Goal: Task Accomplishment & Management: Manage account settings

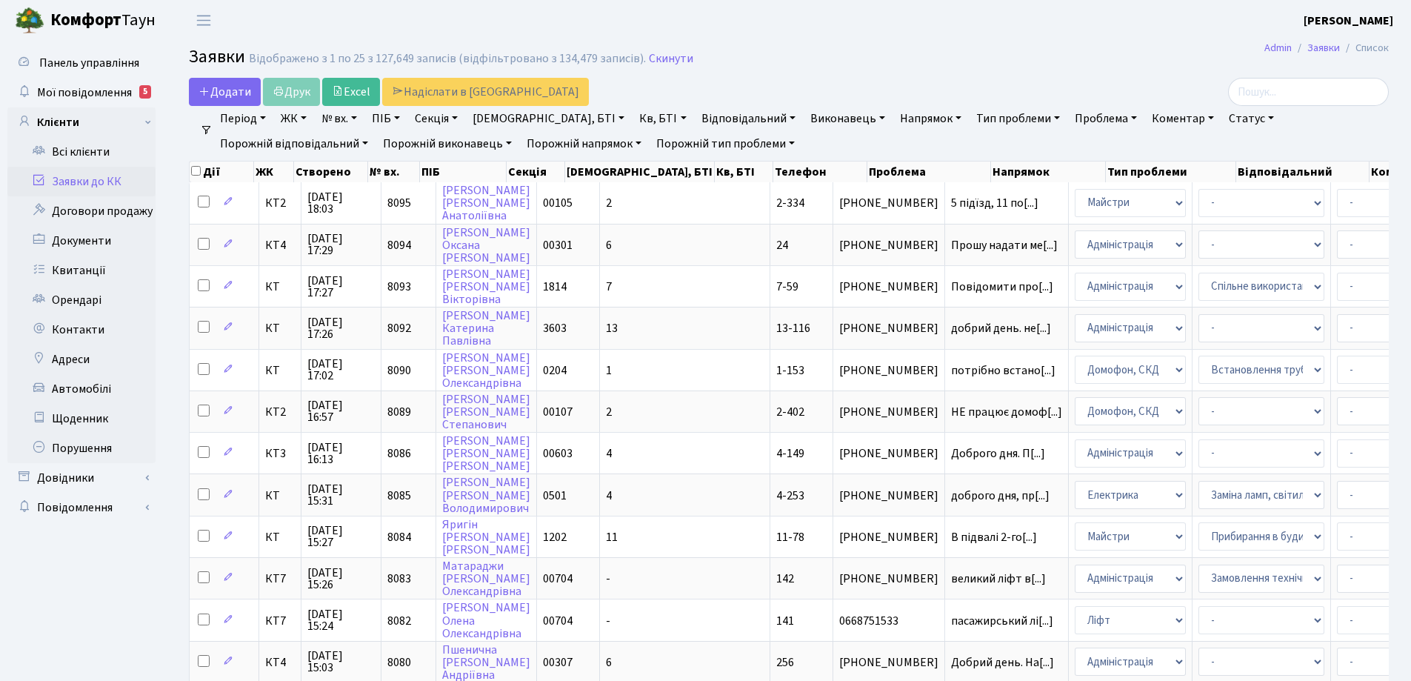
select select "25"
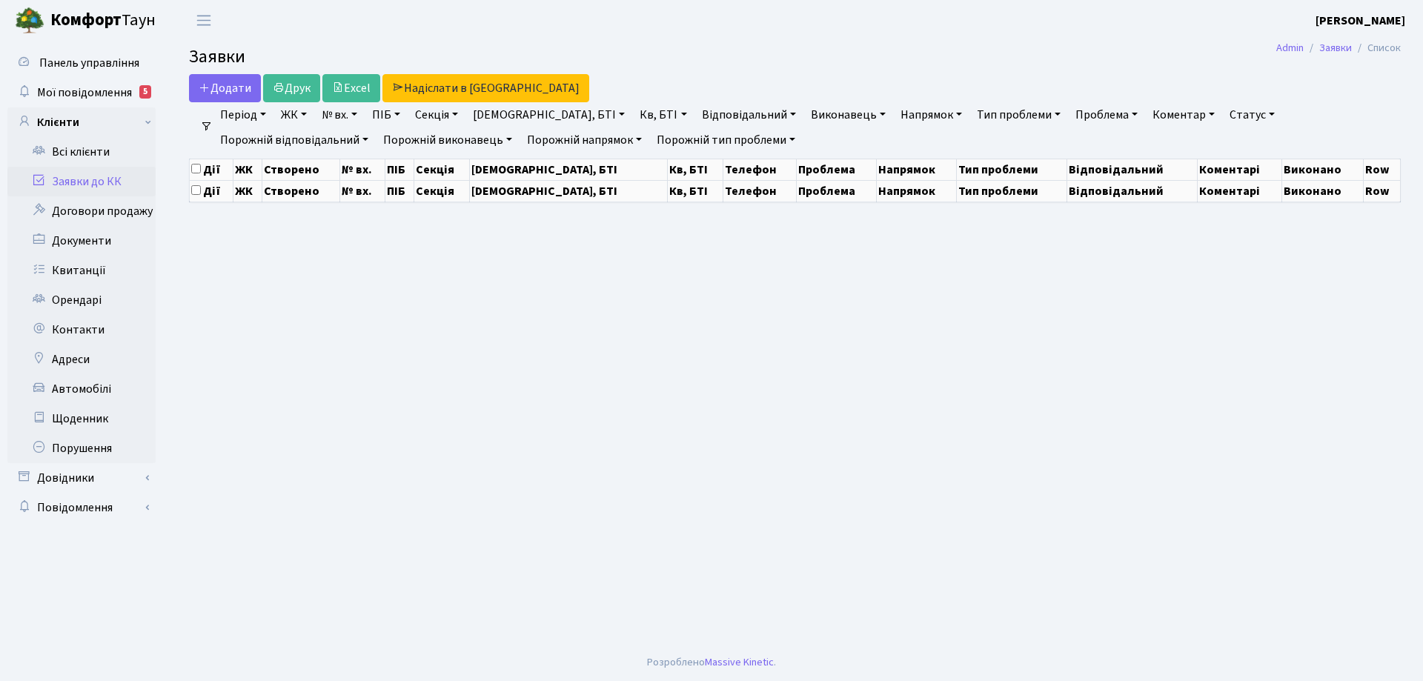
select select "25"
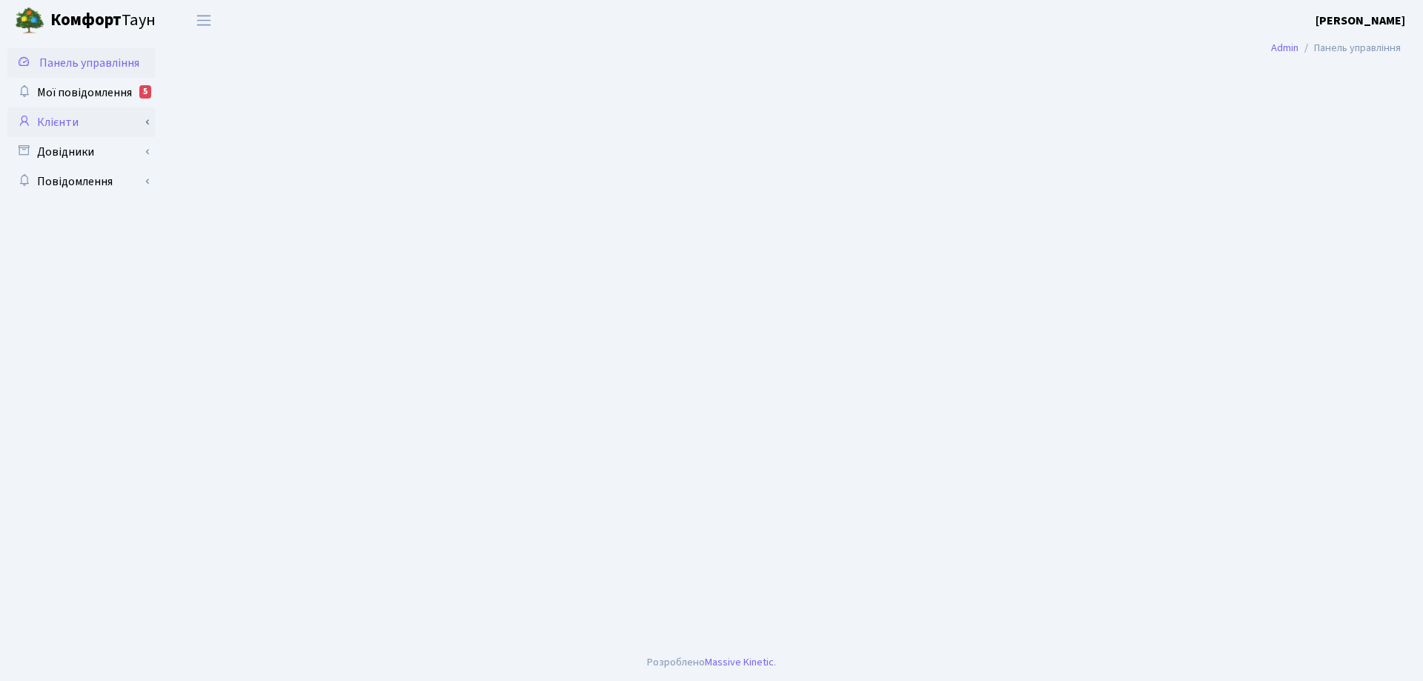
click at [71, 116] on link "Клієнти" at bounding box center [81, 122] width 148 height 30
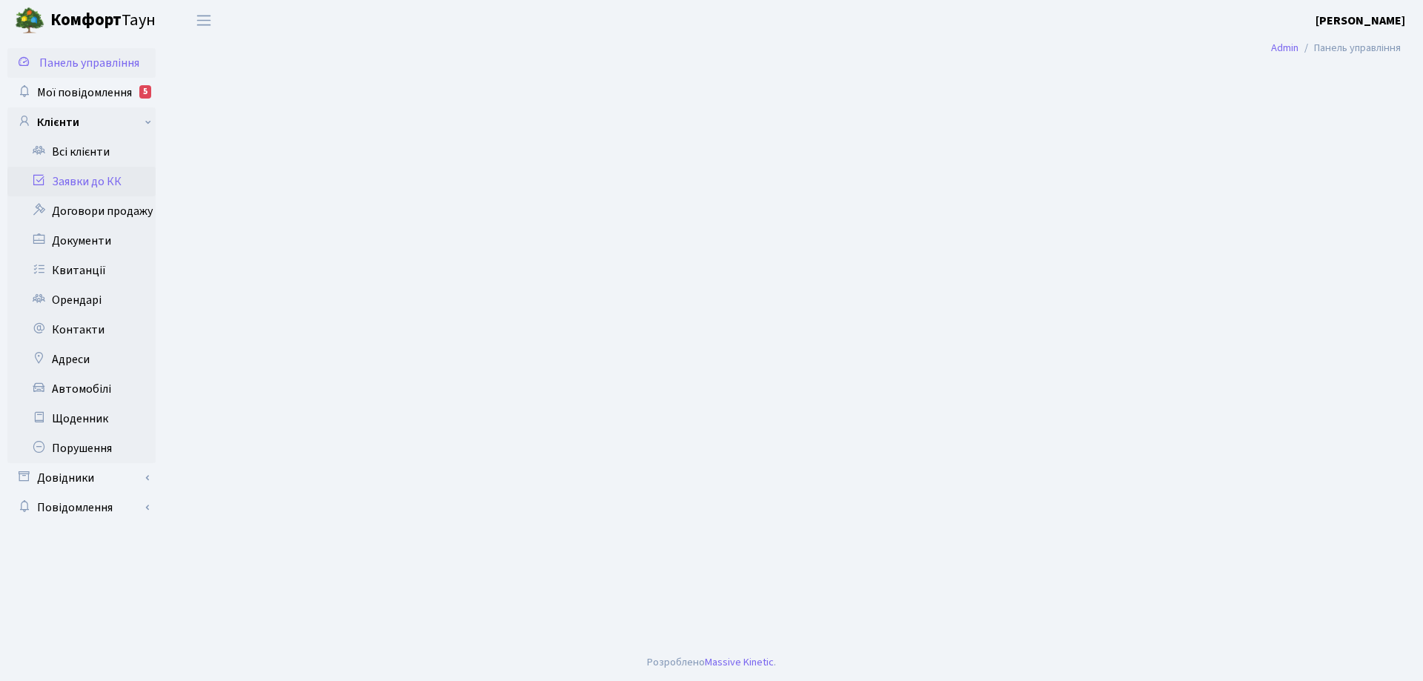
click at [78, 176] on link "Заявки до КК" at bounding box center [81, 182] width 148 height 30
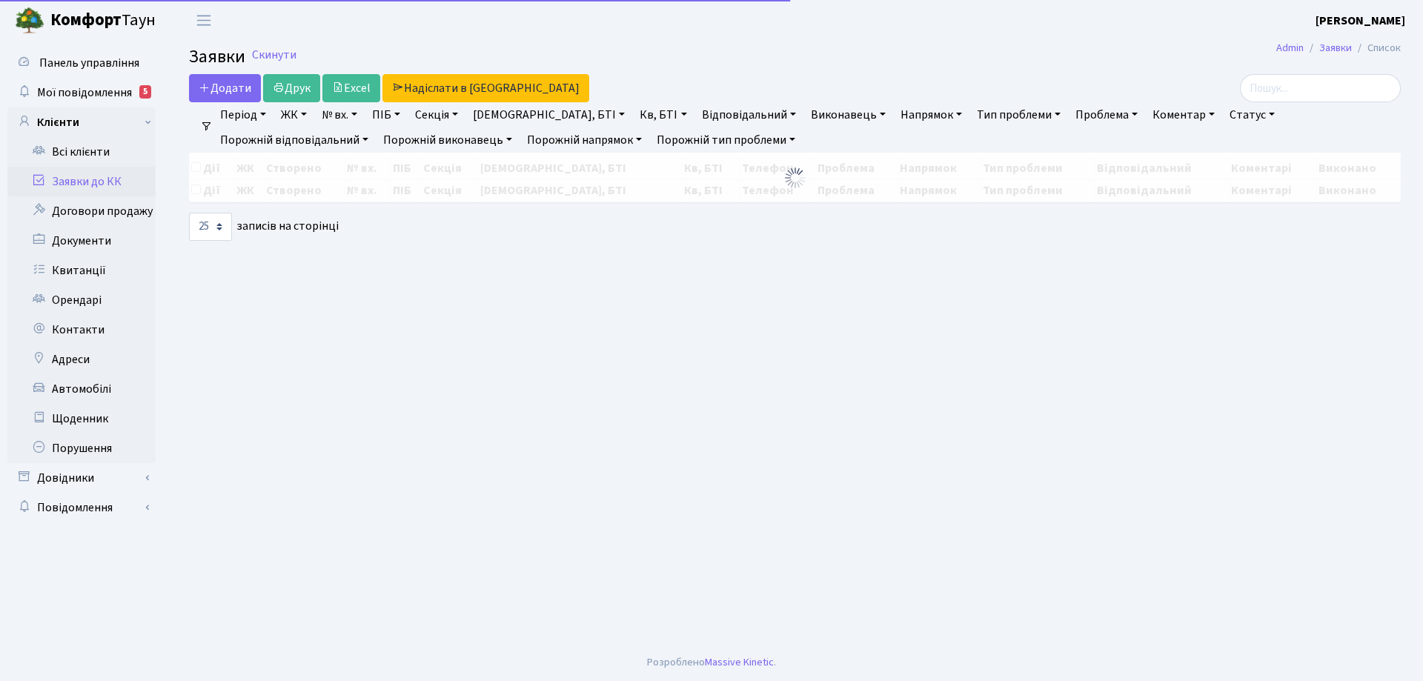
select select "25"
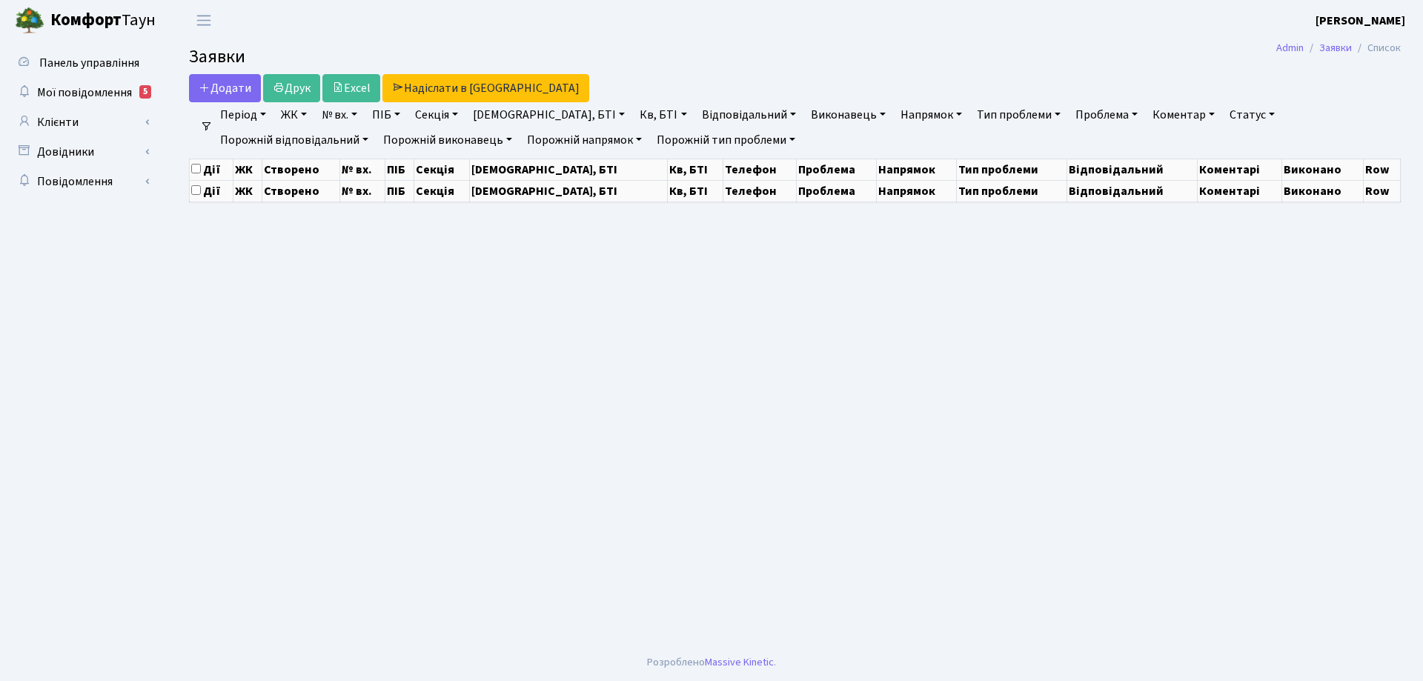
select select "25"
